Goal: Information Seeking & Learning: Learn about a topic

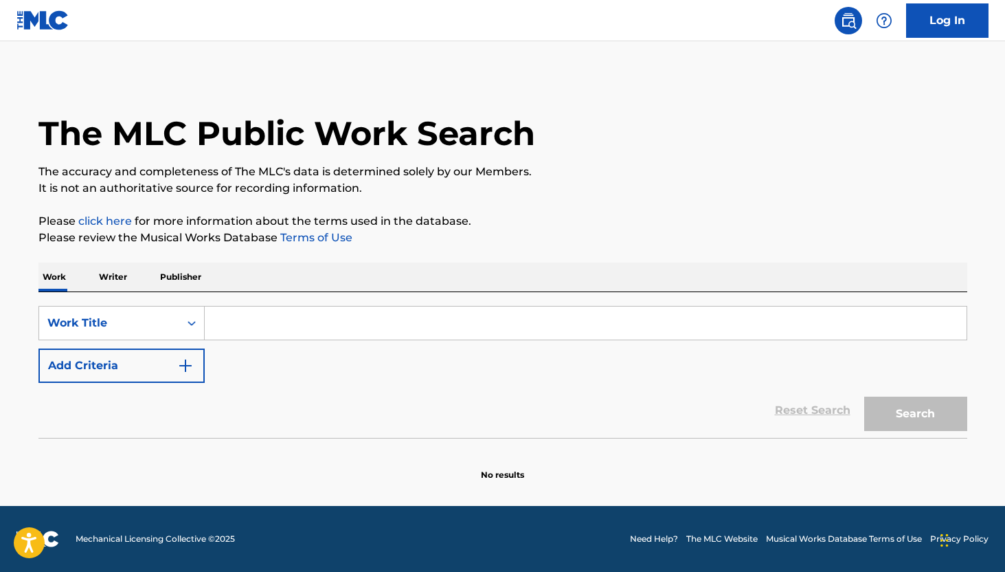
click at [263, 306] on input "Search Form" at bounding box center [586, 322] width 762 height 33
click at [263, 322] on input "Search Form" at bounding box center [586, 322] width 762 height 33
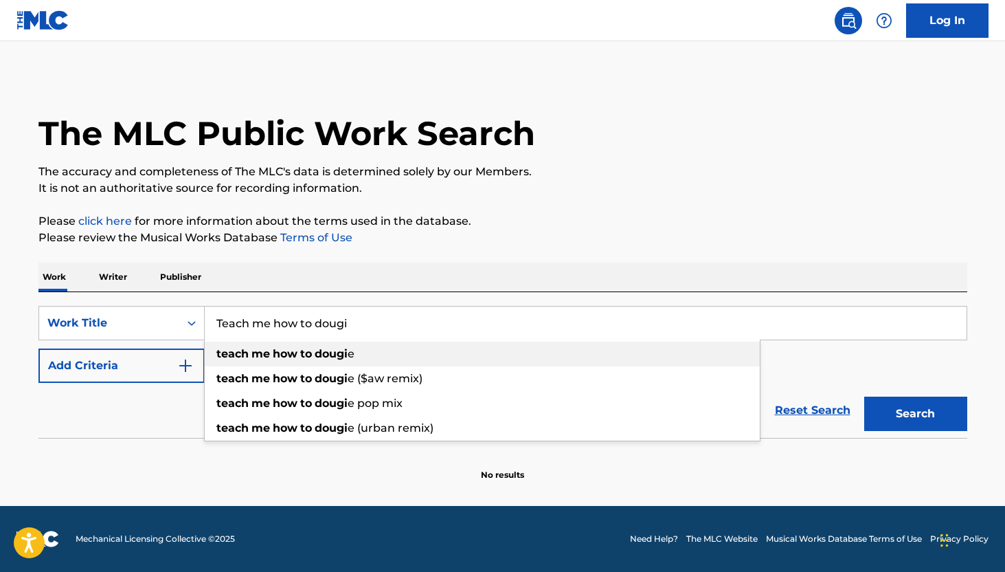
type input "Teach me how to dougi"
click at [263, 351] on strong "me" at bounding box center [261, 353] width 19 height 13
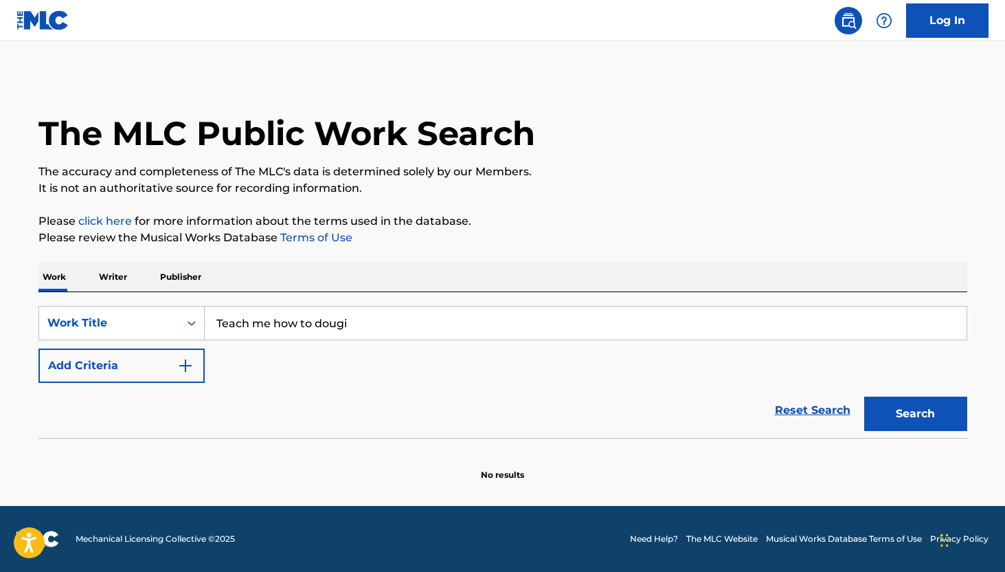
click at [947, 420] on button "Search" at bounding box center [916, 414] width 103 height 34
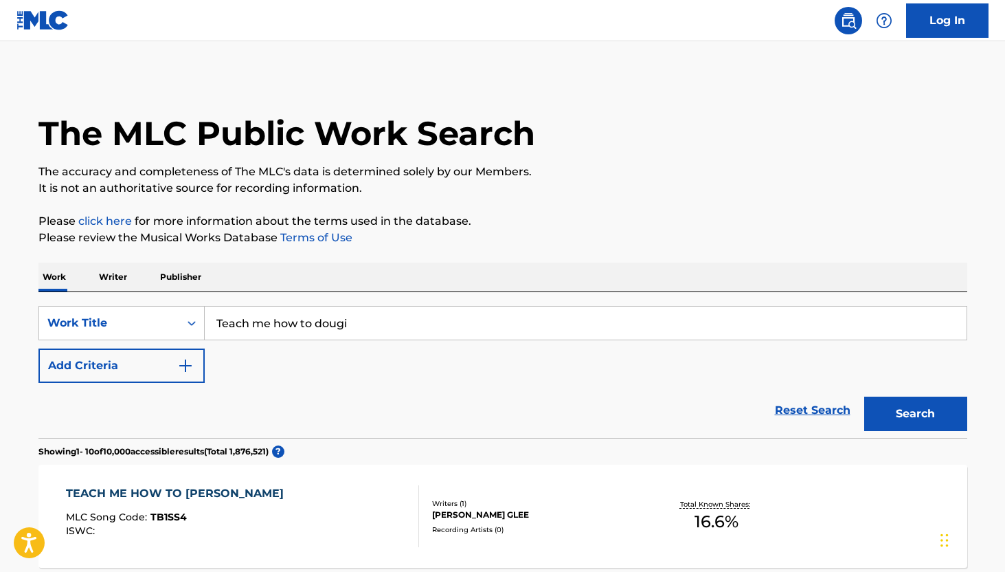
scroll to position [97, 0]
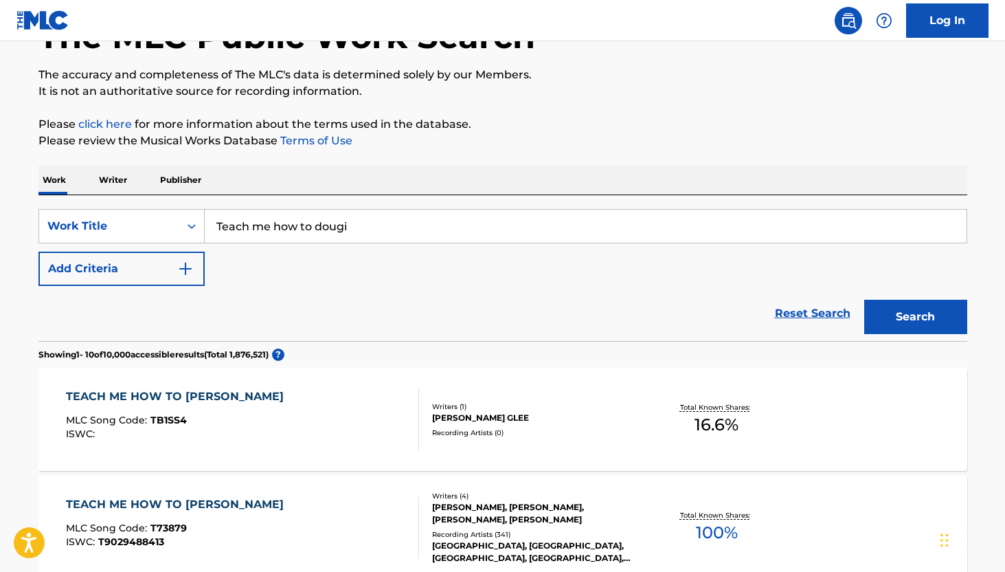
click at [216, 386] on div "TEACH ME HOW TO DOUGIE MLC Song Code : TB1SS4 ISWC : Writers ( 1 ) [PERSON_NAME…" at bounding box center [502, 419] width 929 height 103
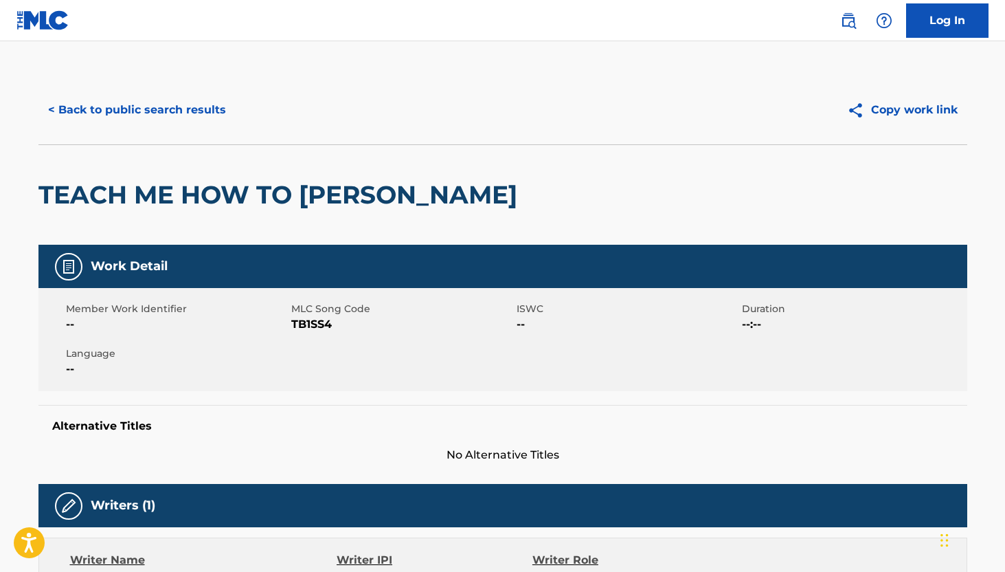
click at [74, 114] on button "< Back to public search results" at bounding box center [136, 110] width 197 height 34
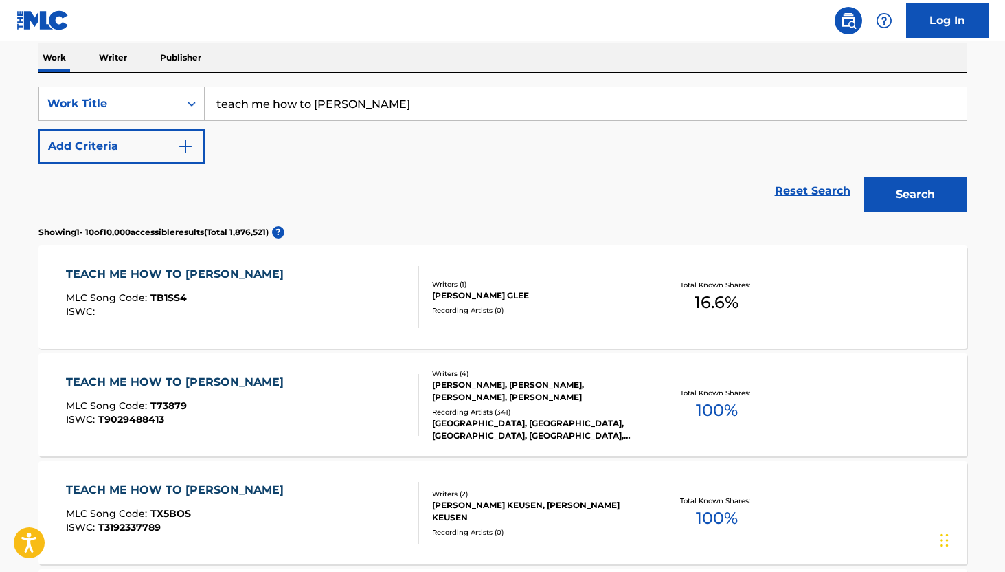
scroll to position [220, 0]
click at [184, 383] on div "TEACH ME HOW TO [PERSON_NAME]" at bounding box center [178, 381] width 225 height 16
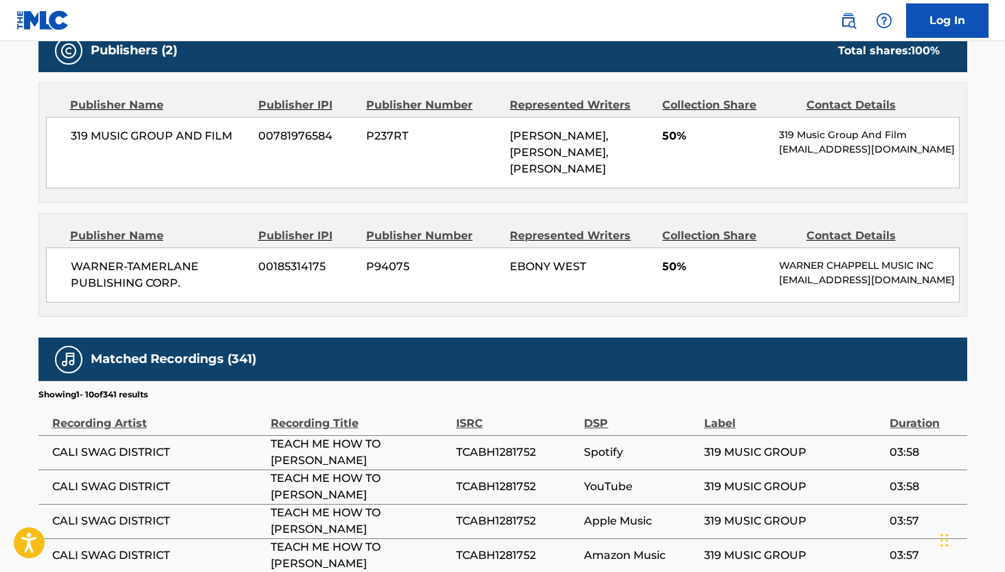
scroll to position [662, 0]
